Goal: Find contact information: Find contact information

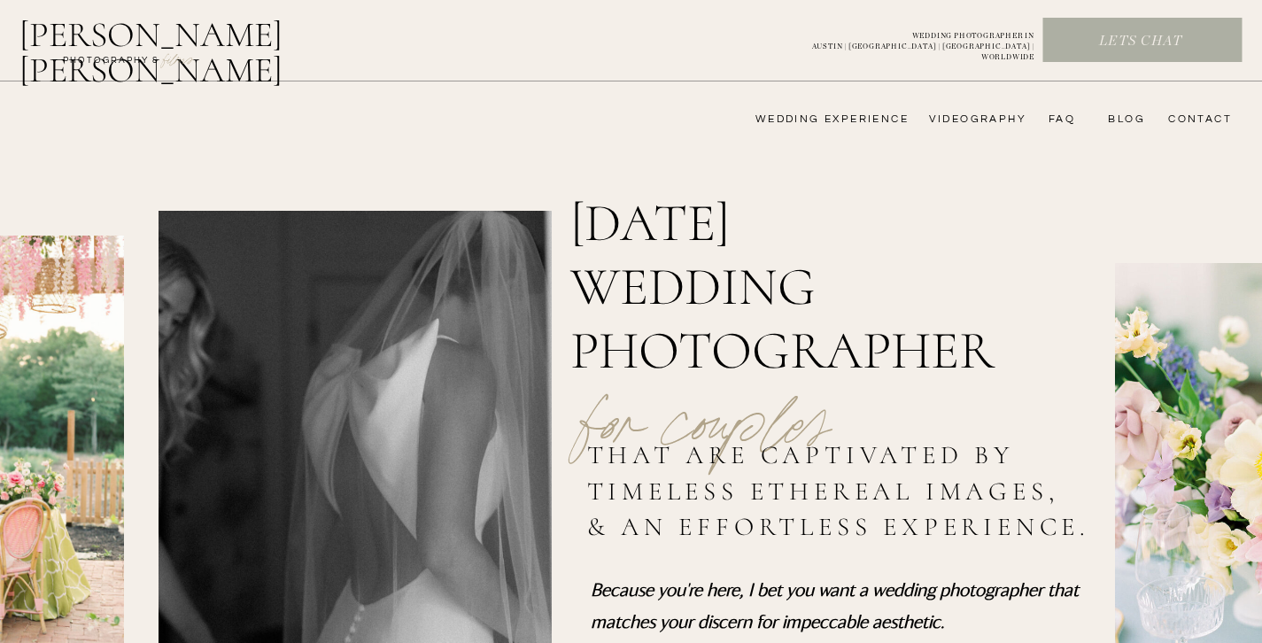
click at [983, 116] on nav "videography" at bounding box center [975, 119] width 103 height 14
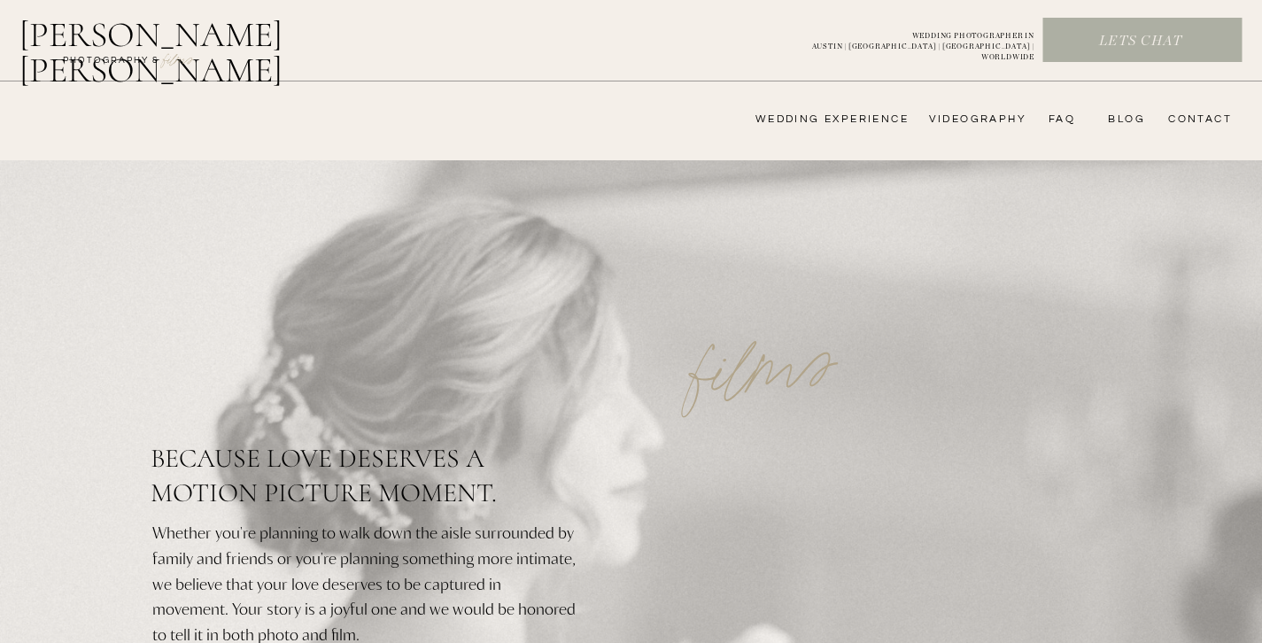
click at [1195, 119] on nav "CONTACT" at bounding box center [1197, 119] width 69 height 14
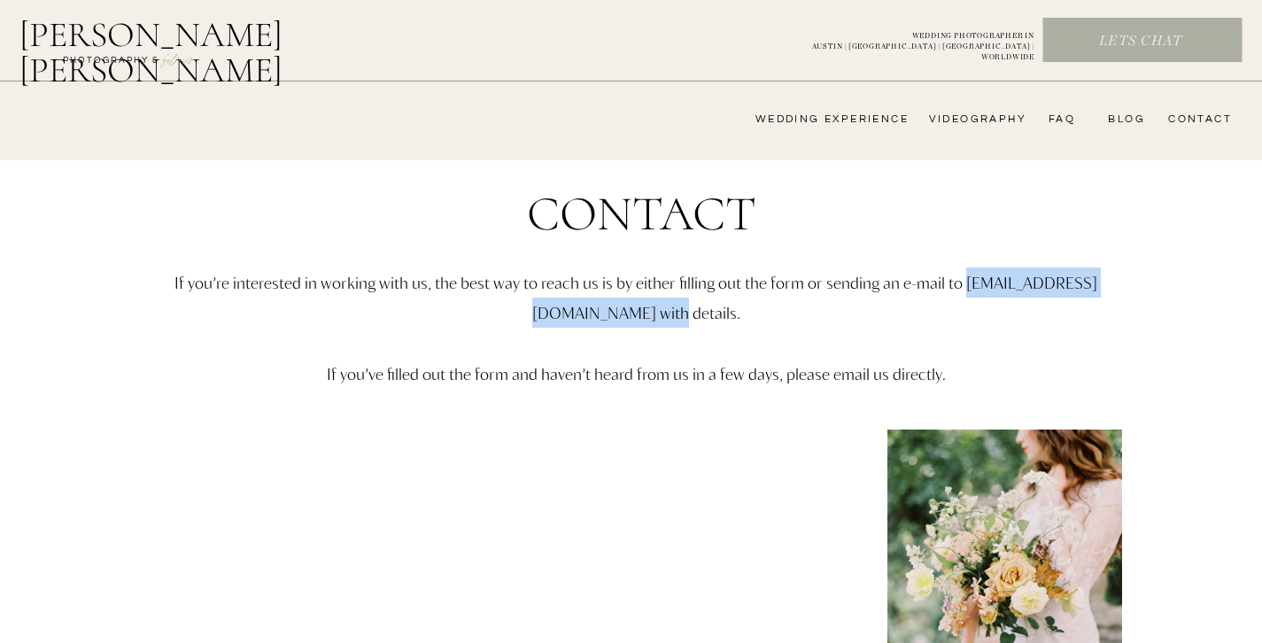
drag, startPoint x: 473, startPoint y: 314, endPoint x: 711, endPoint y: 321, distance: 238.4
click at [711, 321] on p "If you’re interested in working with us, the best way to reach us is by either …" at bounding box center [637, 360] width 1034 height 184
copy p "hello@alyssanikolephotography.com"
